Goal: Task Accomplishment & Management: Use online tool/utility

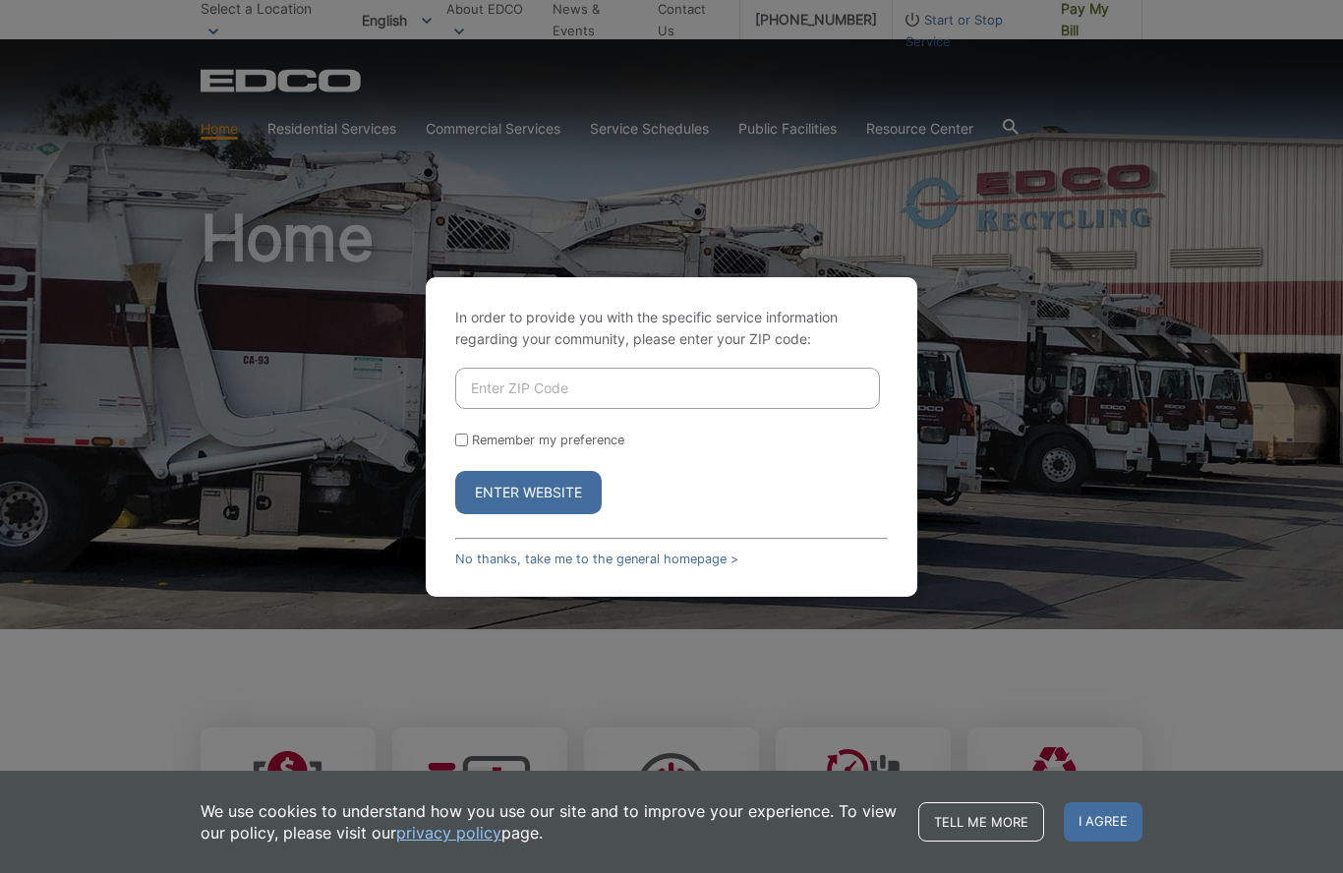
click at [625, 465] on form "Remember my preference Enter Website" at bounding box center [671, 441] width 432 height 146
click at [648, 409] on input "Enter ZIP Code" at bounding box center [667, 388] width 425 height 41
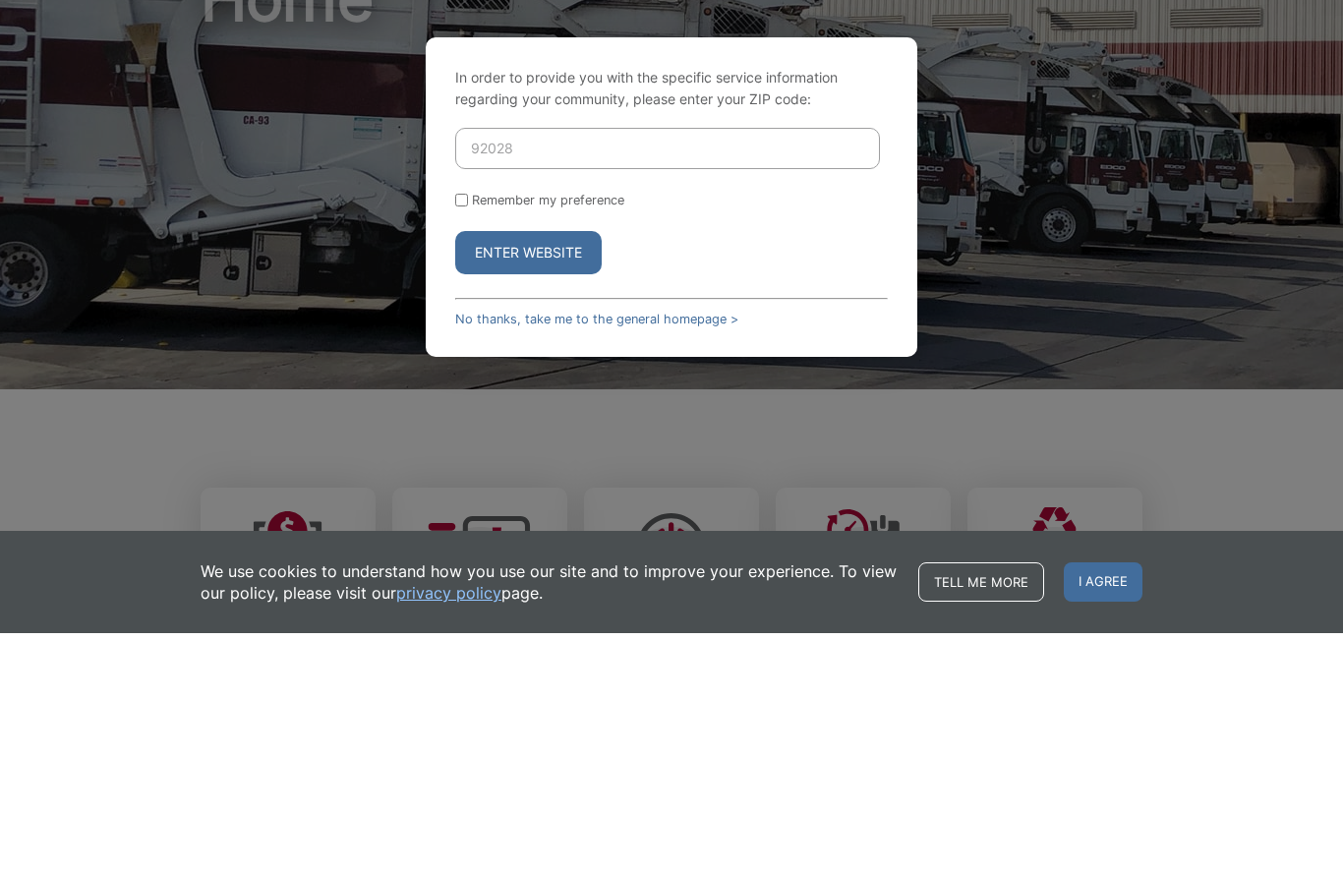
type input "92028"
click at [553, 471] on button "Enter Website" at bounding box center [528, 492] width 146 height 43
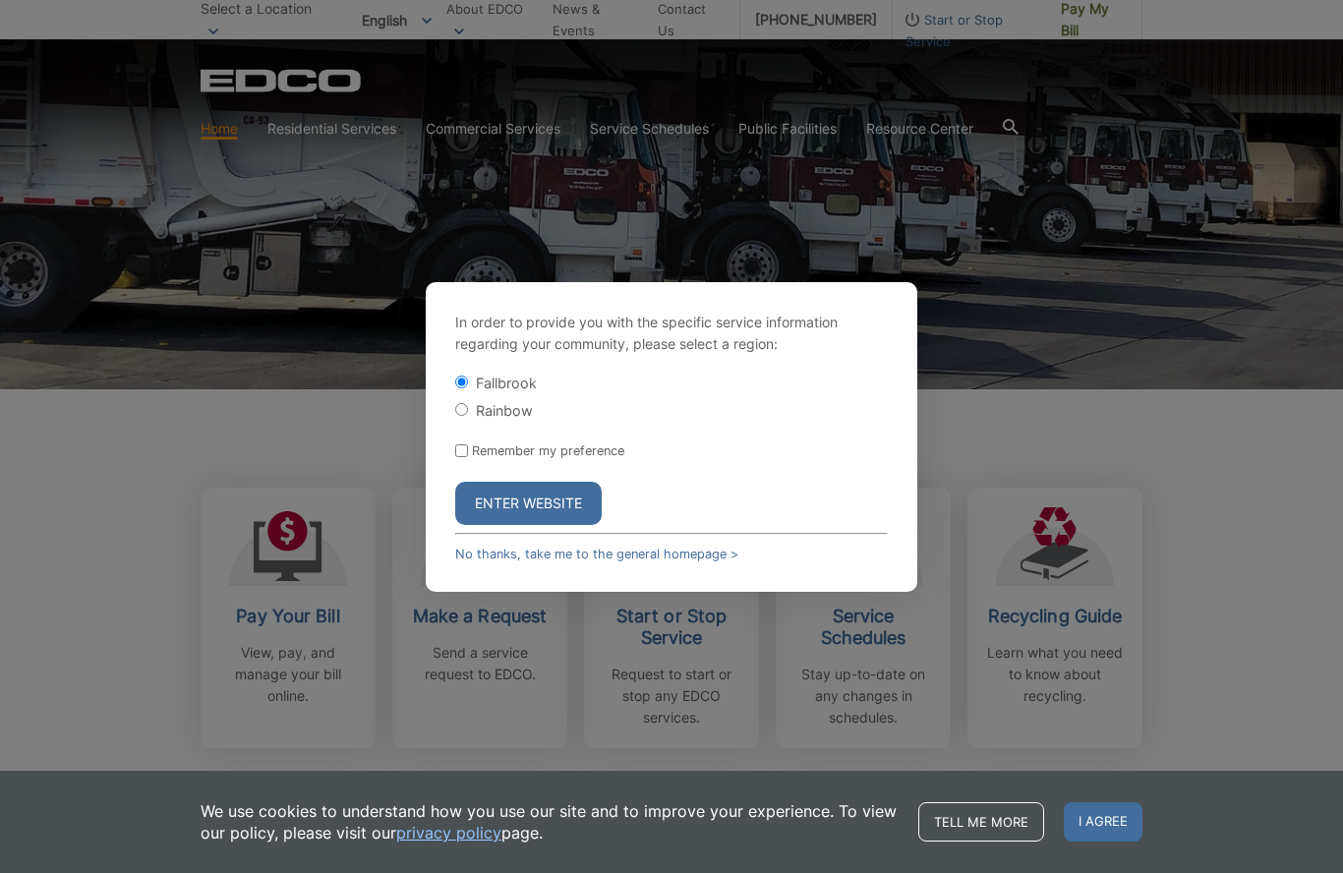
click at [553, 525] on button "Enter Website" at bounding box center [528, 503] width 146 height 43
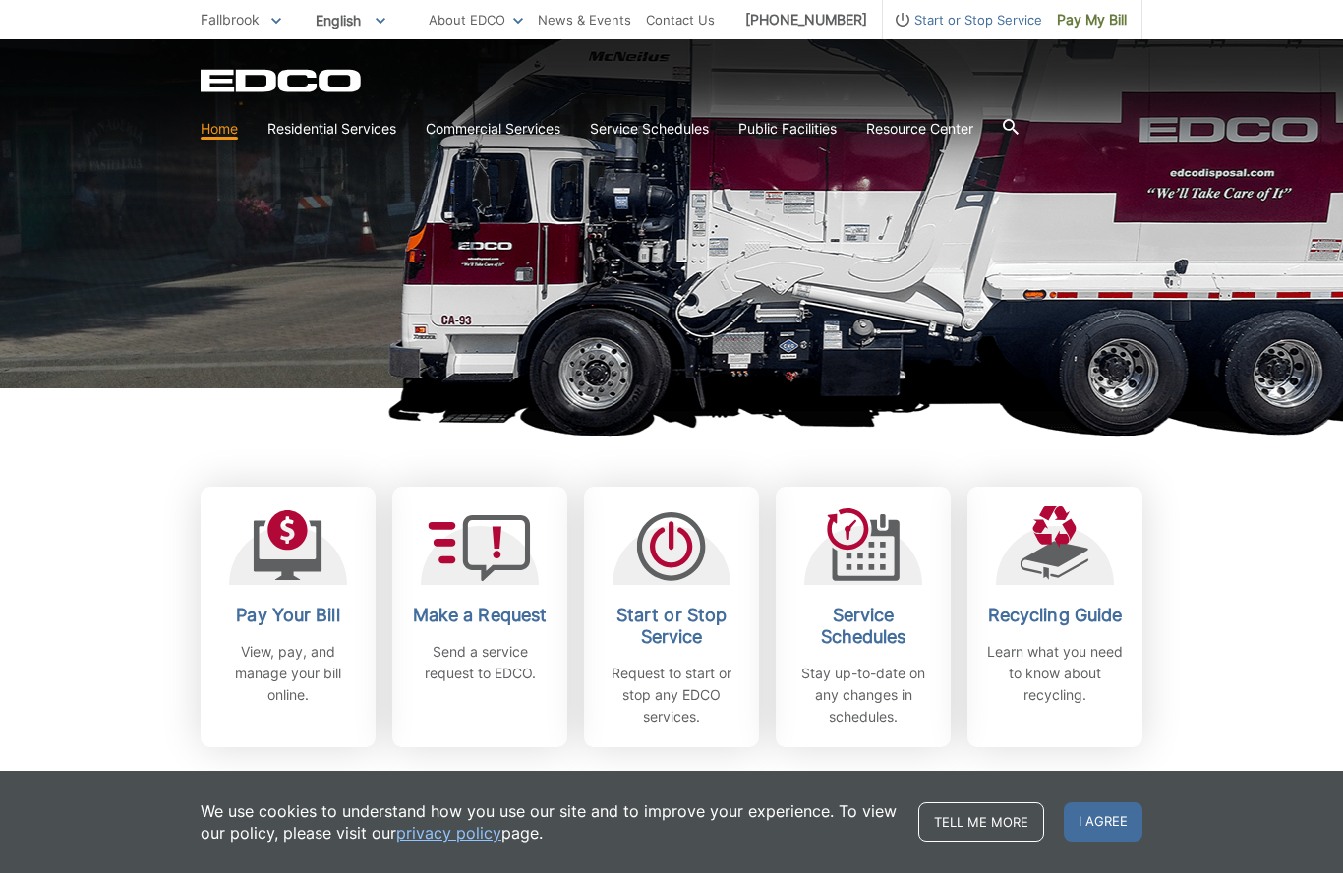
scroll to position [240, 0]
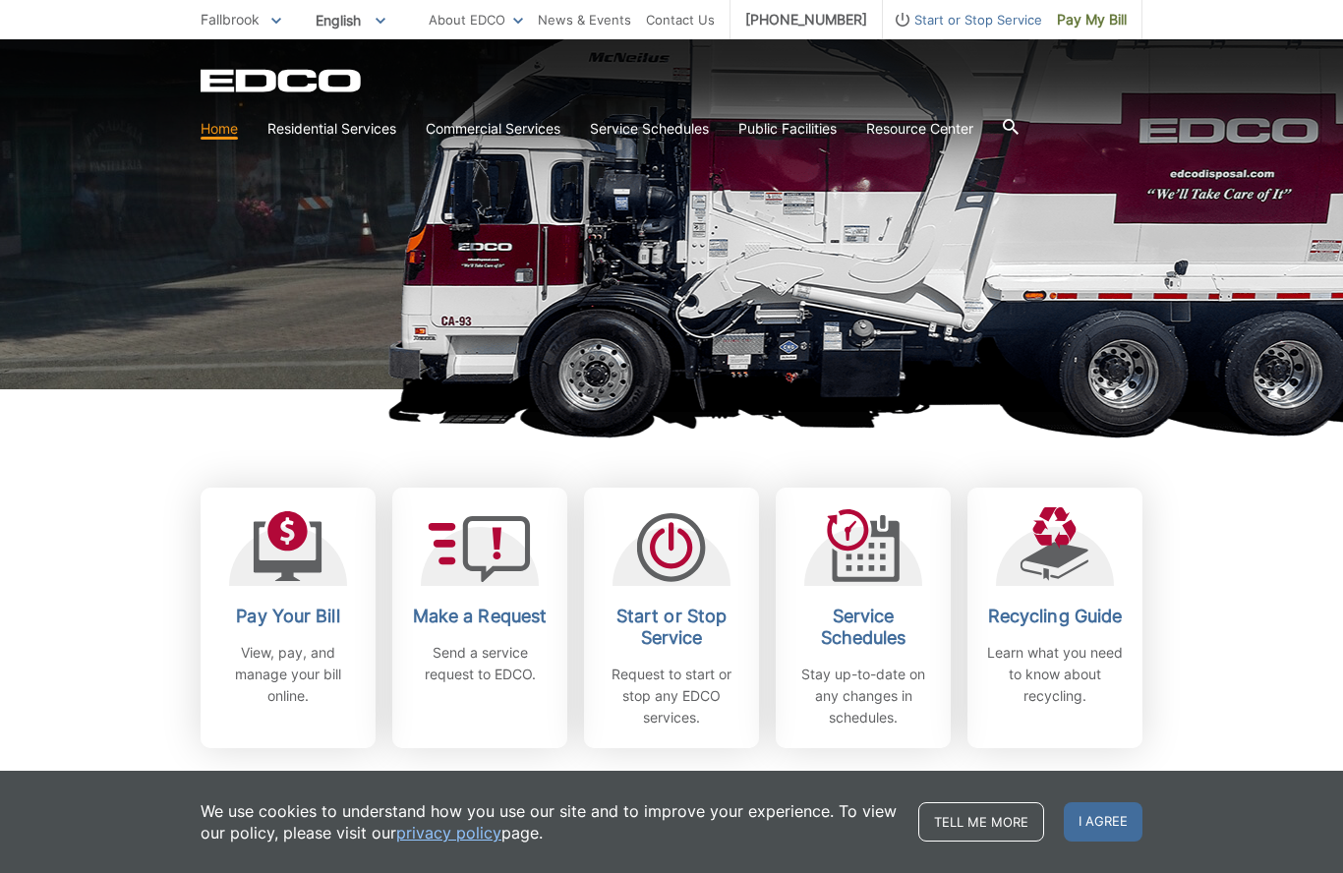
click at [291, 663] on p "View, pay, and manage your bill online." at bounding box center [287, 674] width 145 height 65
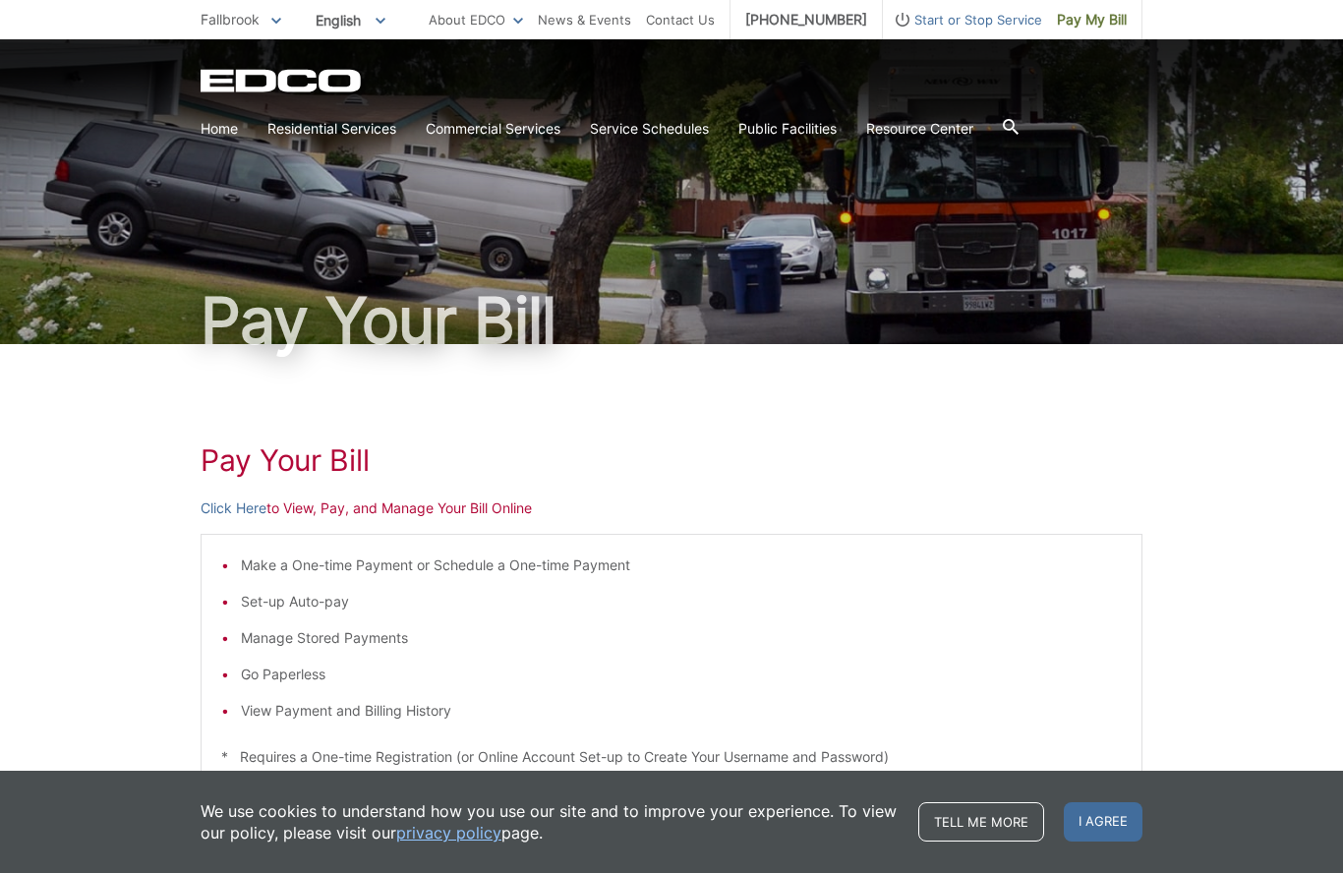
click at [217, 517] on link "Click Here" at bounding box center [234, 508] width 66 height 22
